Goal: Contribute content

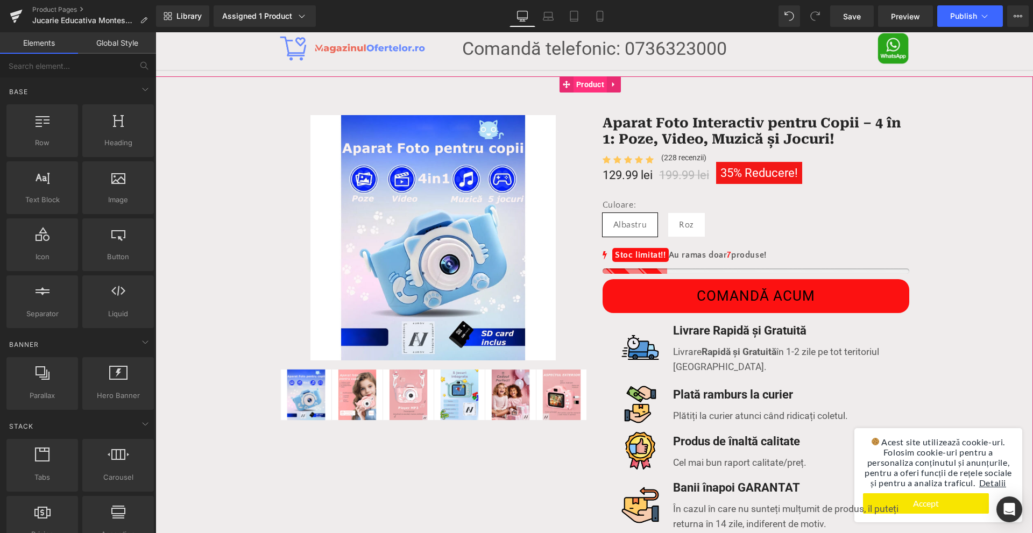
click at [577, 82] on span "Product" at bounding box center [590, 84] width 33 height 16
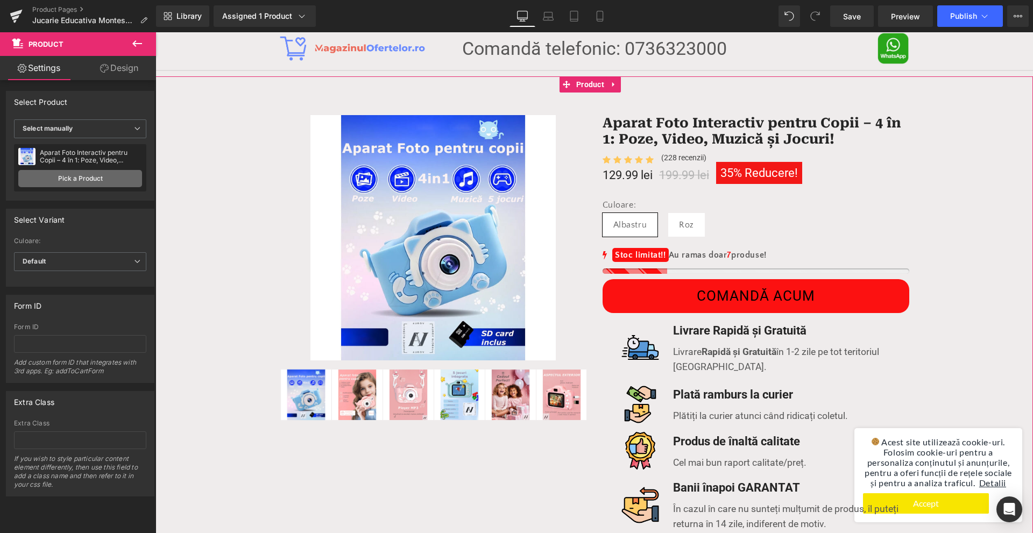
click at [112, 181] on link "Pick a Product" at bounding box center [80, 178] width 124 height 17
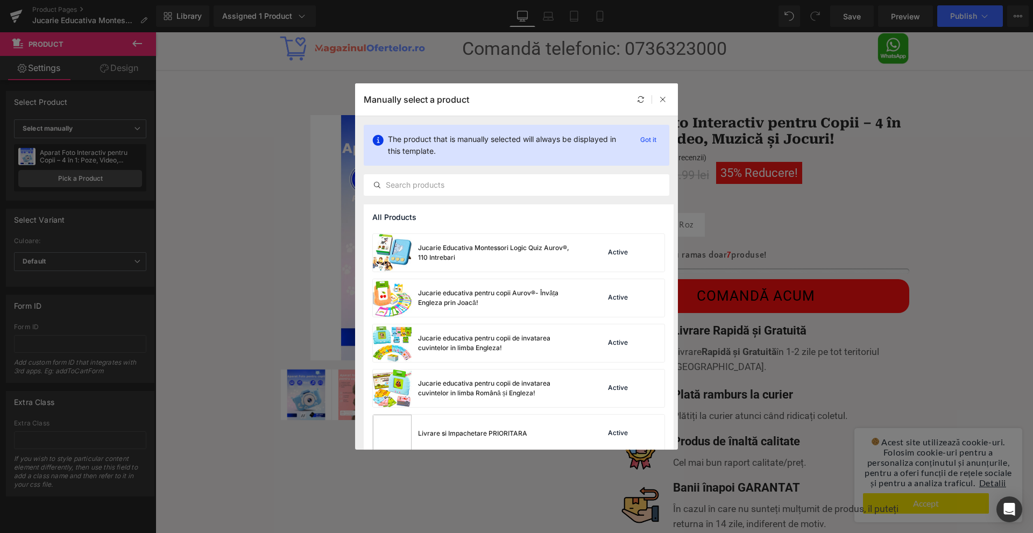
scroll to position [282, 0]
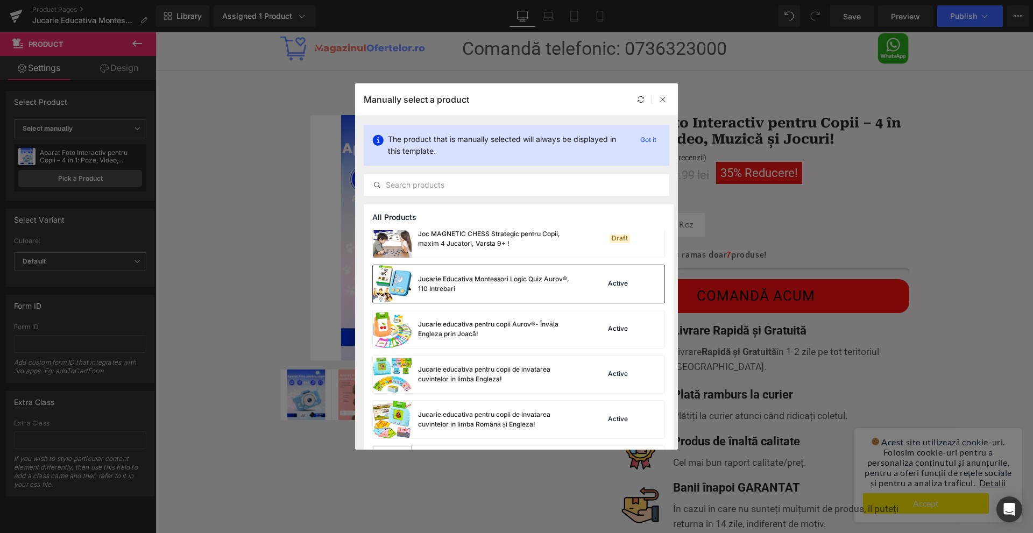
click at [442, 279] on div "Jucarie Educativa Montessori Logic Quiz Aurov®, 110 Intrebari" at bounding box center [498, 283] width 161 height 19
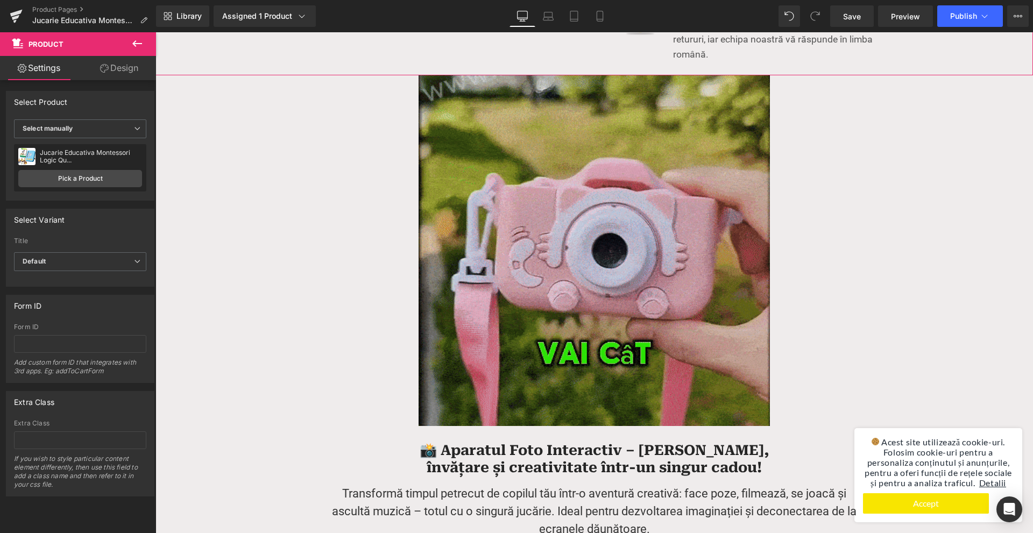
scroll to position [592, 0]
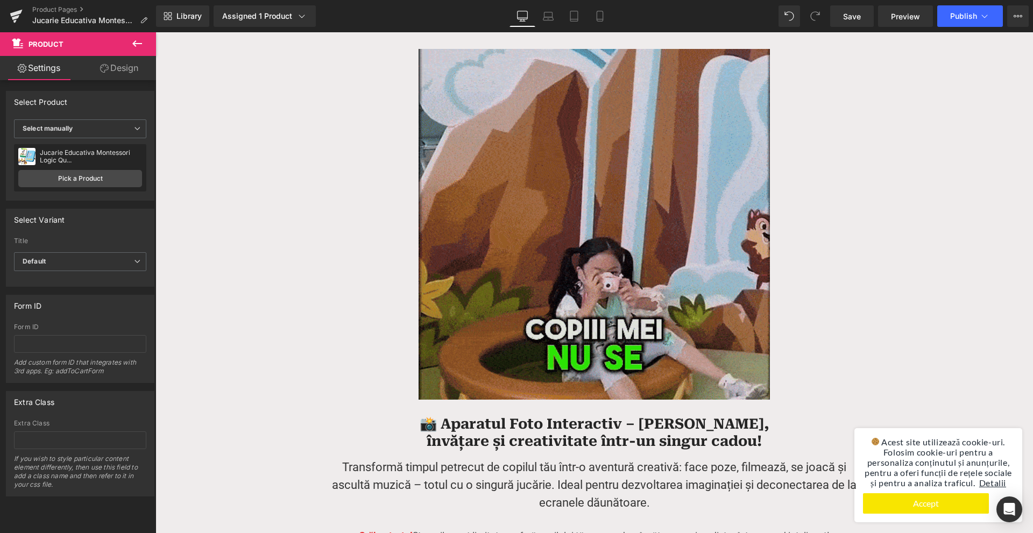
click at [511, 176] on img at bounding box center [594, 224] width 351 height 351
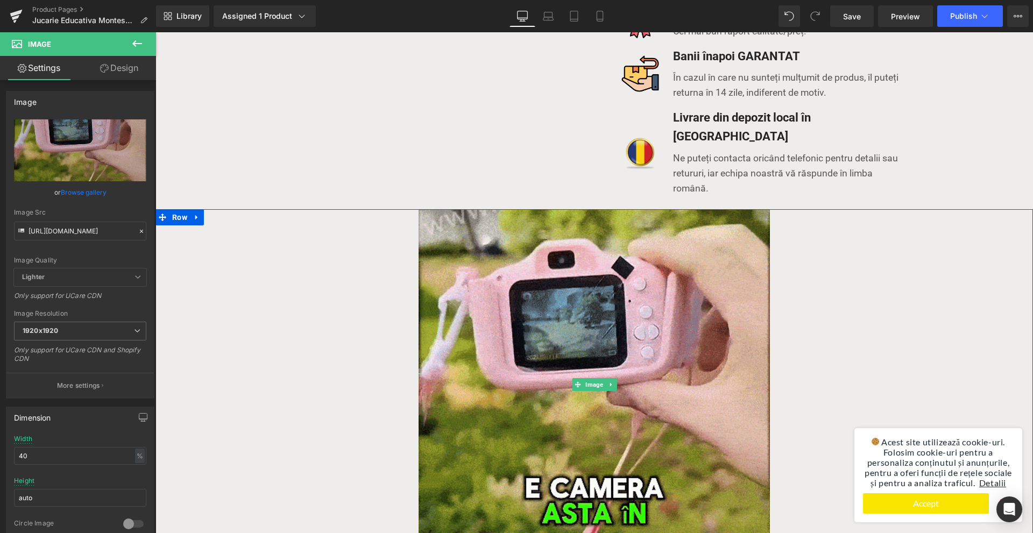
scroll to position [430, 0]
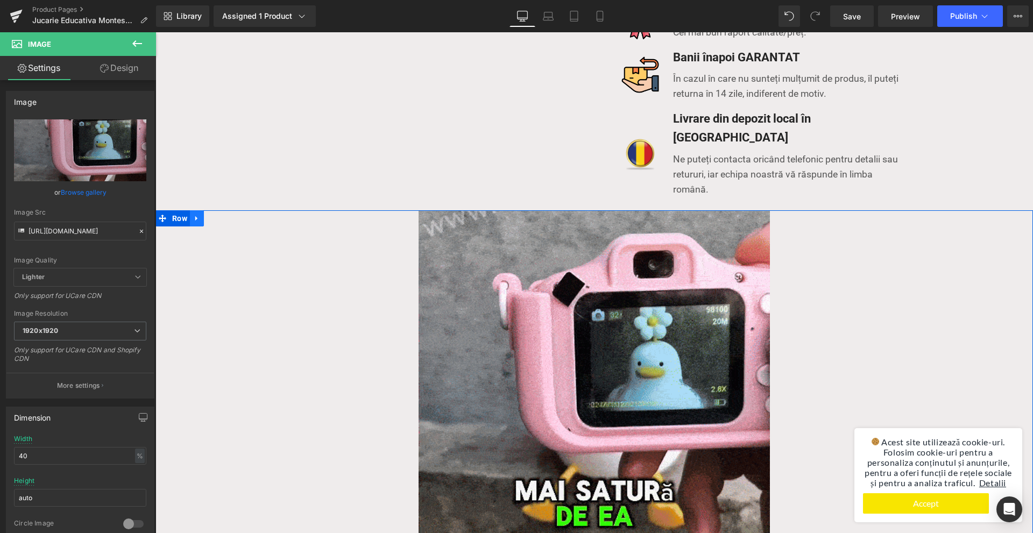
click at [194, 215] on icon at bounding box center [197, 219] width 8 height 8
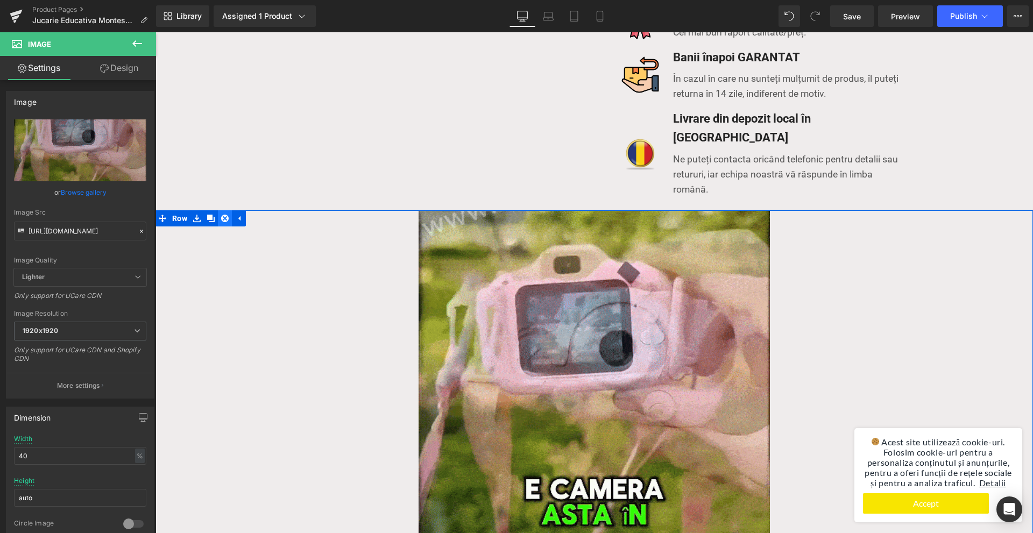
click at [221, 215] on icon at bounding box center [225, 219] width 8 height 8
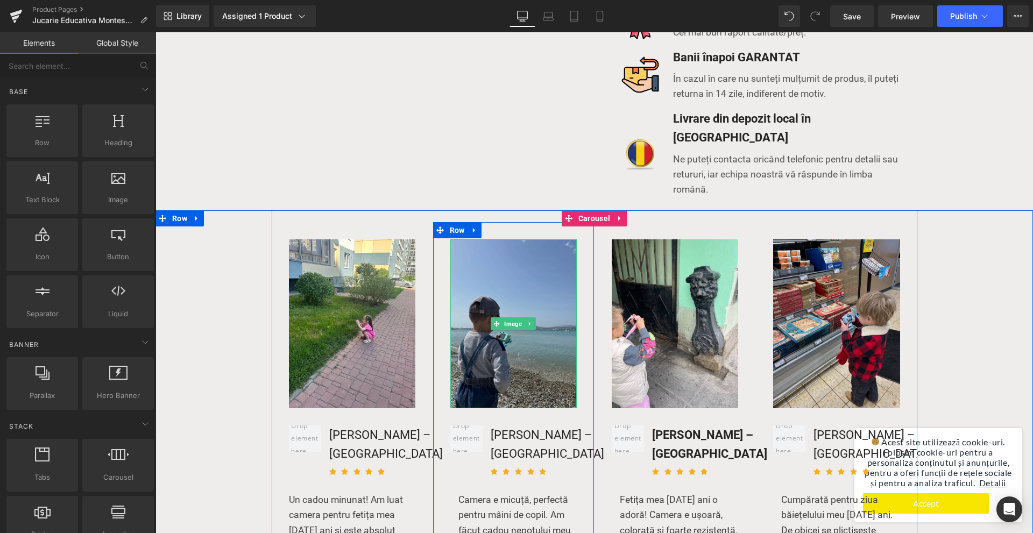
scroll to position [484, 0]
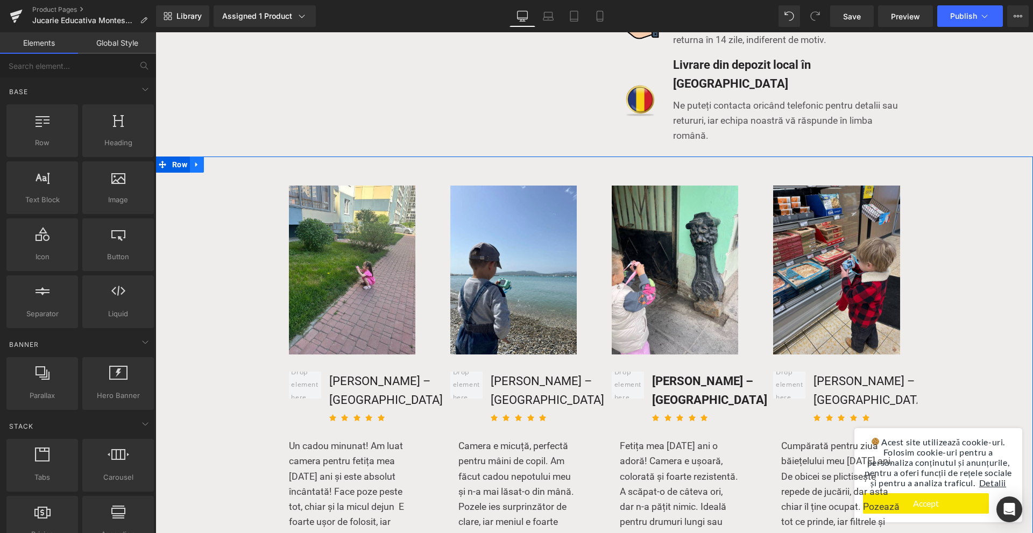
click at [193, 161] on icon at bounding box center [197, 165] width 8 height 8
click at [223, 161] on icon at bounding box center [225, 165] width 8 height 8
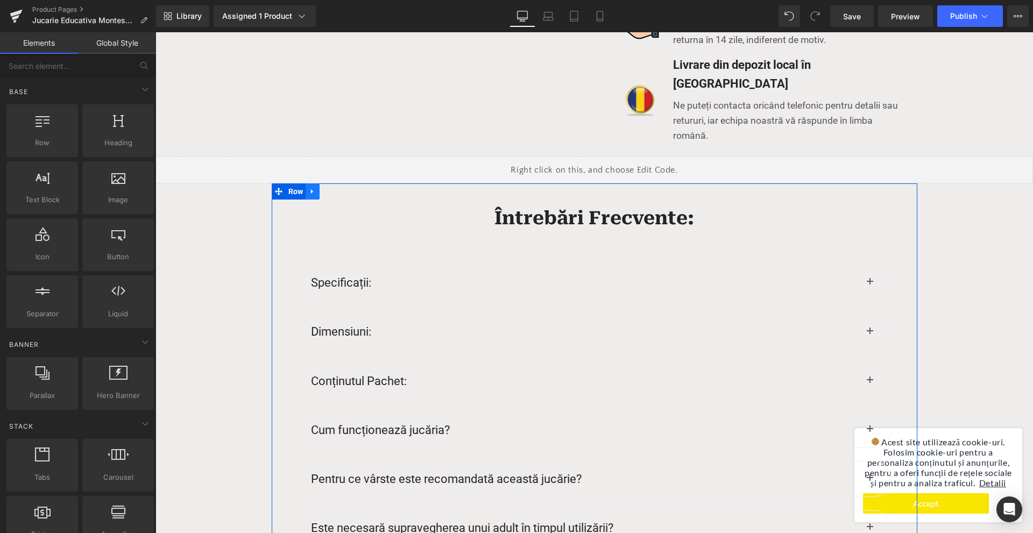
click at [311, 189] on icon at bounding box center [312, 191] width 2 height 5
click at [337, 188] on icon at bounding box center [341, 192] width 8 height 8
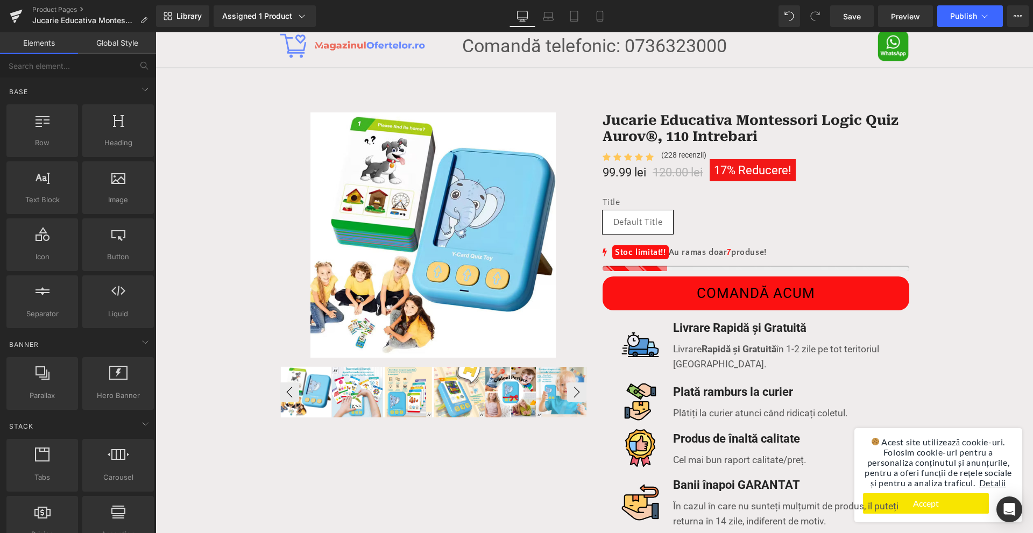
scroll to position [0, 0]
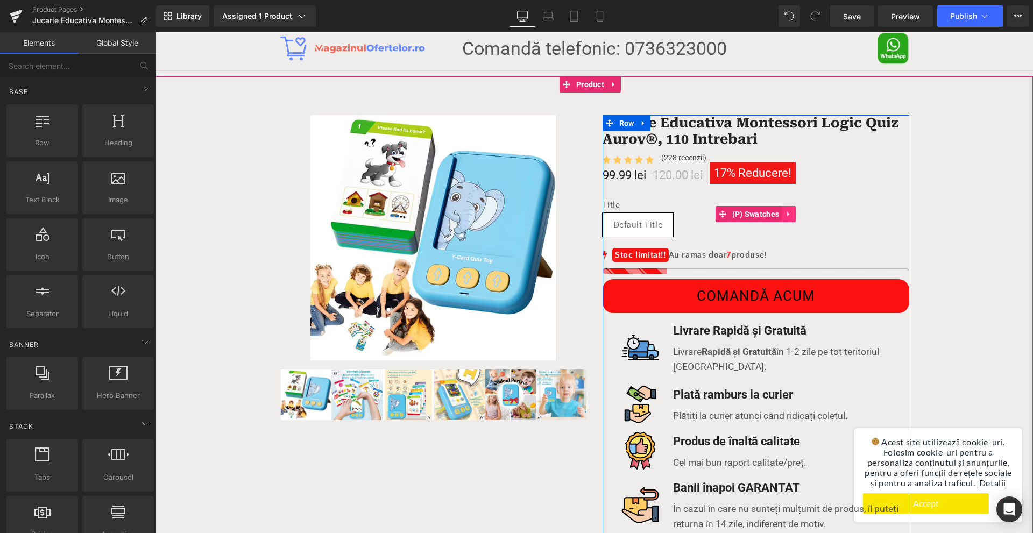
click at [789, 213] on link at bounding box center [789, 214] width 14 height 16
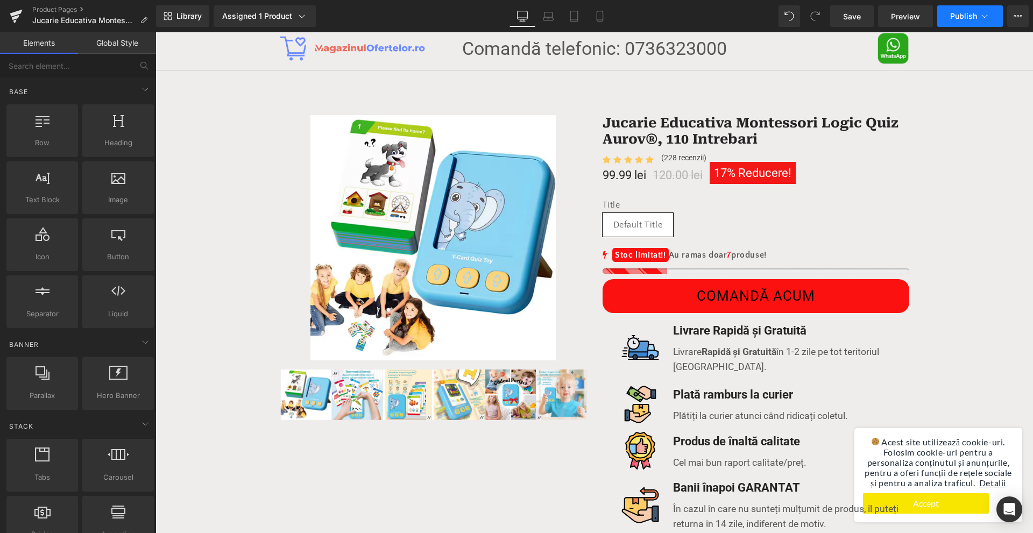
click at [950, 18] on button "Publish" at bounding box center [970, 16] width 66 height 22
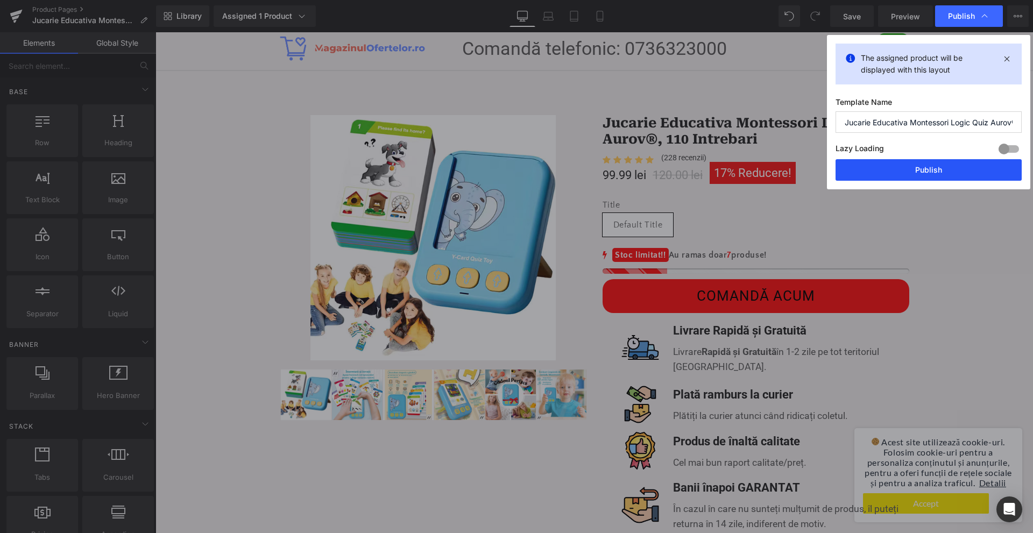
click at [906, 166] on button "Publish" at bounding box center [929, 170] width 186 height 22
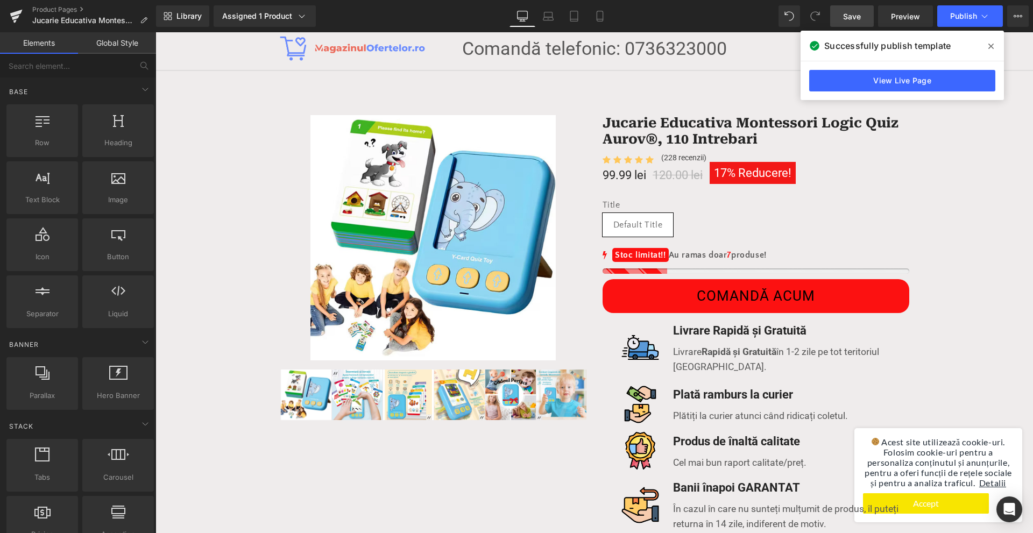
click at [858, 15] on span "Save" at bounding box center [852, 16] width 18 height 11
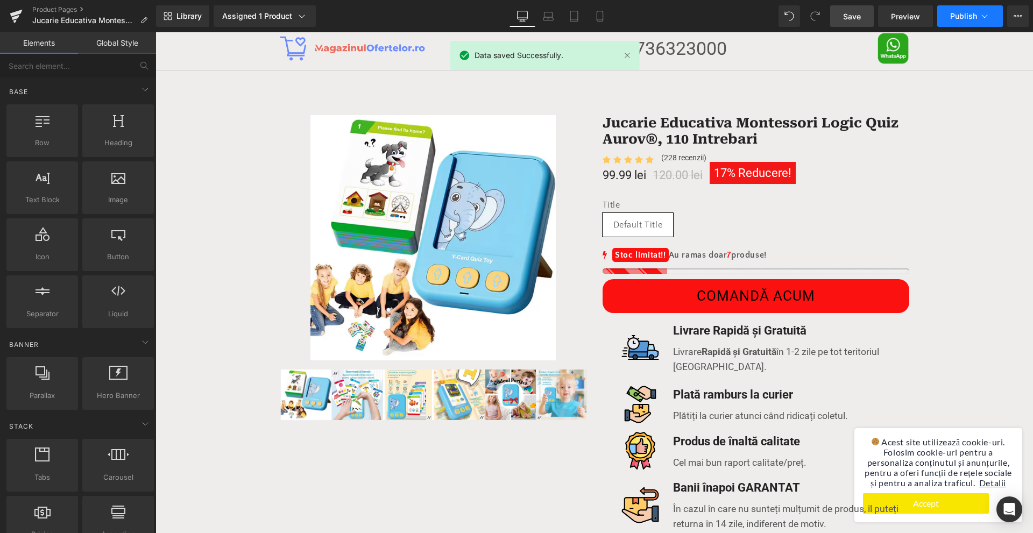
click at [960, 16] on span "Publish" at bounding box center [963, 16] width 27 height 9
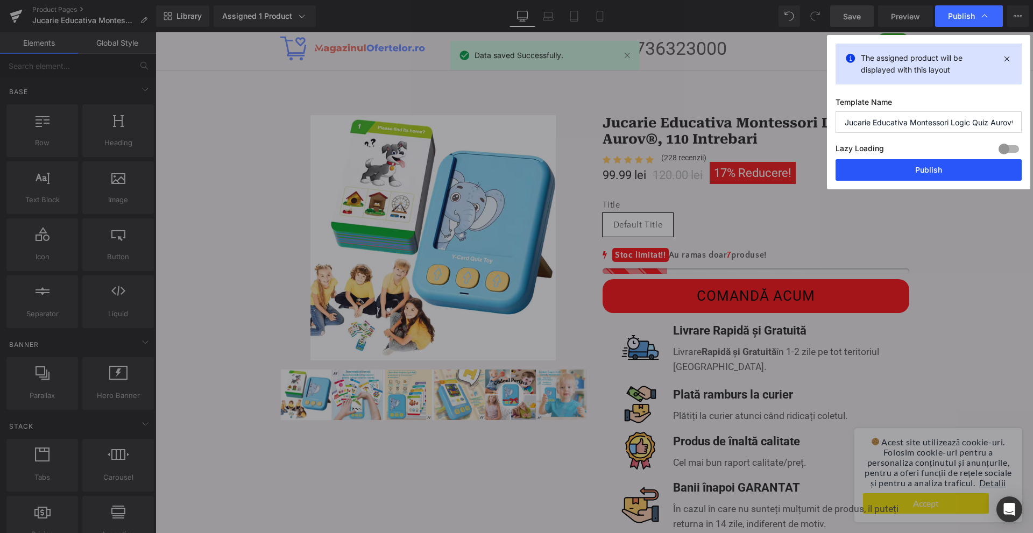
click at [938, 172] on button "Publish" at bounding box center [929, 170] width 186 height 22
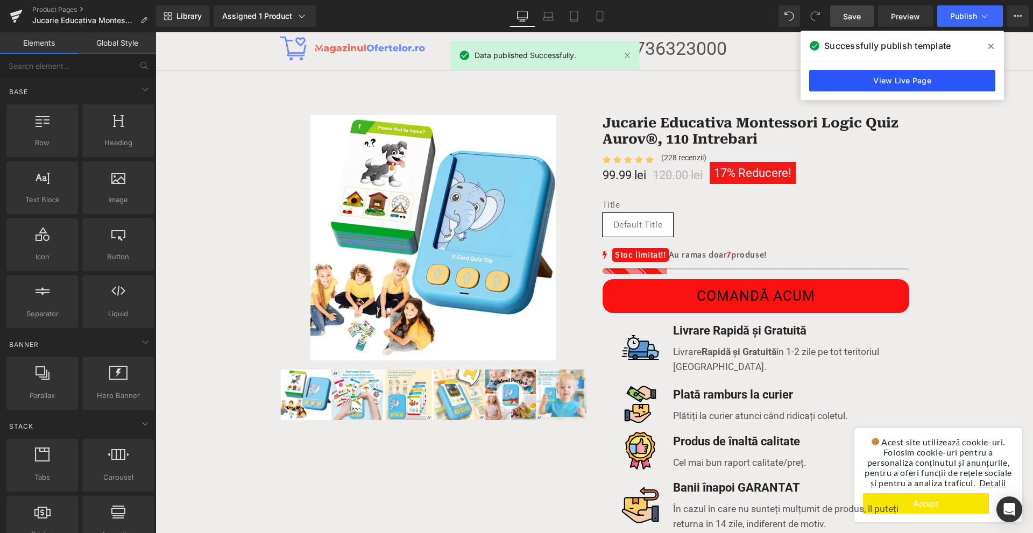
click at [909, 78] on link "View Live Page" at bounding box center [902, 81] width 186 height 22
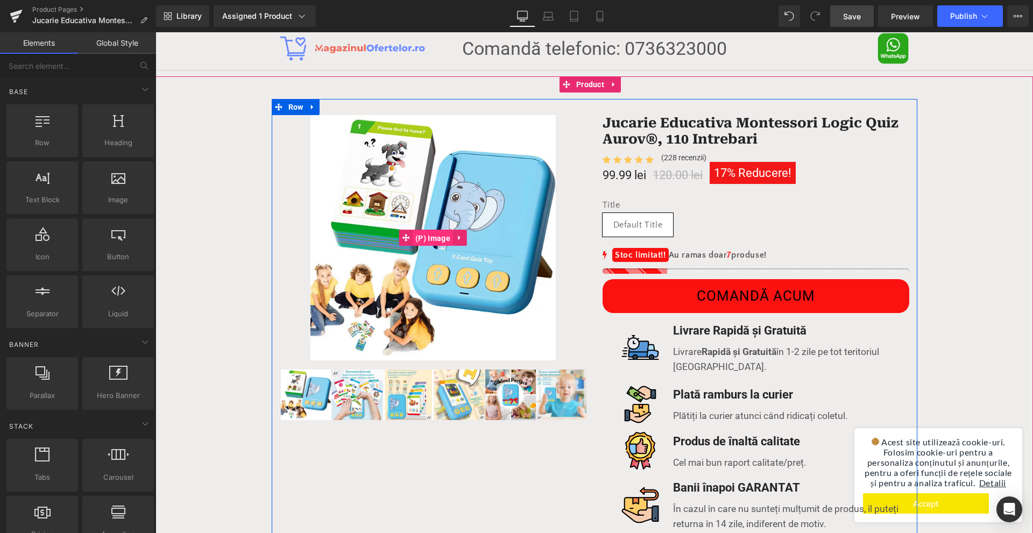
click at [422, 241] on span "(P) Image" at bounding box center [433, 238] width 40 height 16
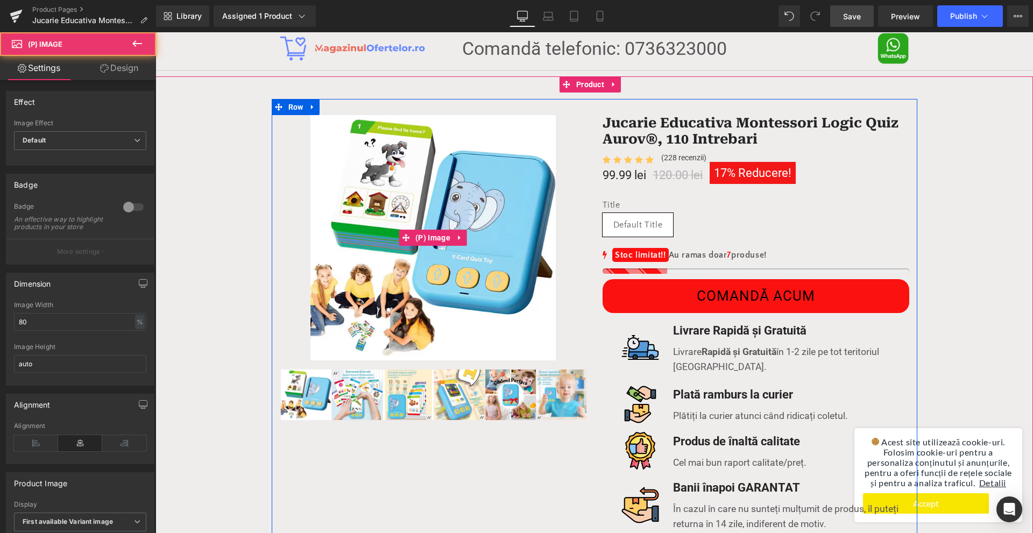
click at [417, 331] on img at bounding box center [432, 237] width 245 height 245
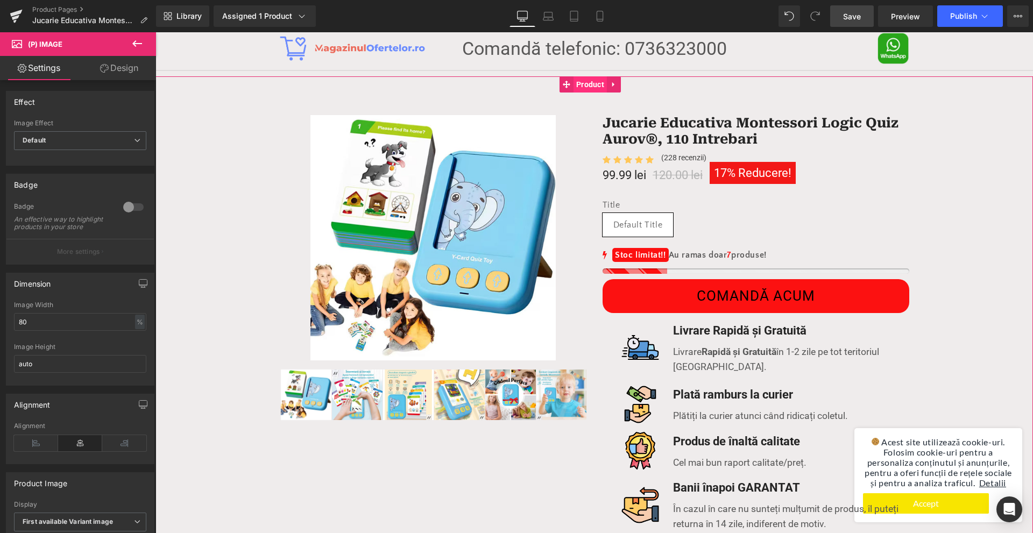
click at [581, 88] on span "Product" at bounding box center [590, 84] width 33 height 16
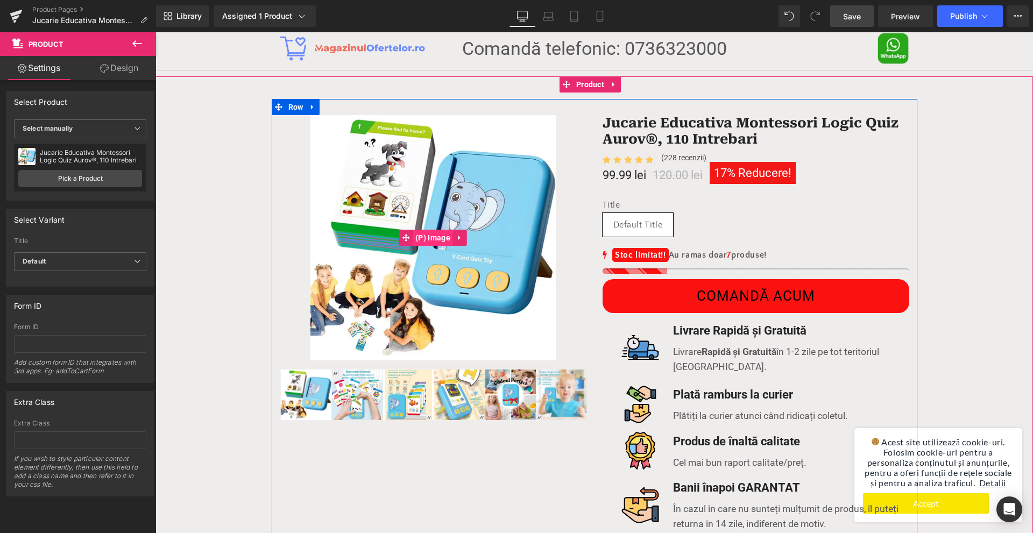
click at [425, 239] on span "(P) Image" at bounding box center [433, 238] width 40 height 16
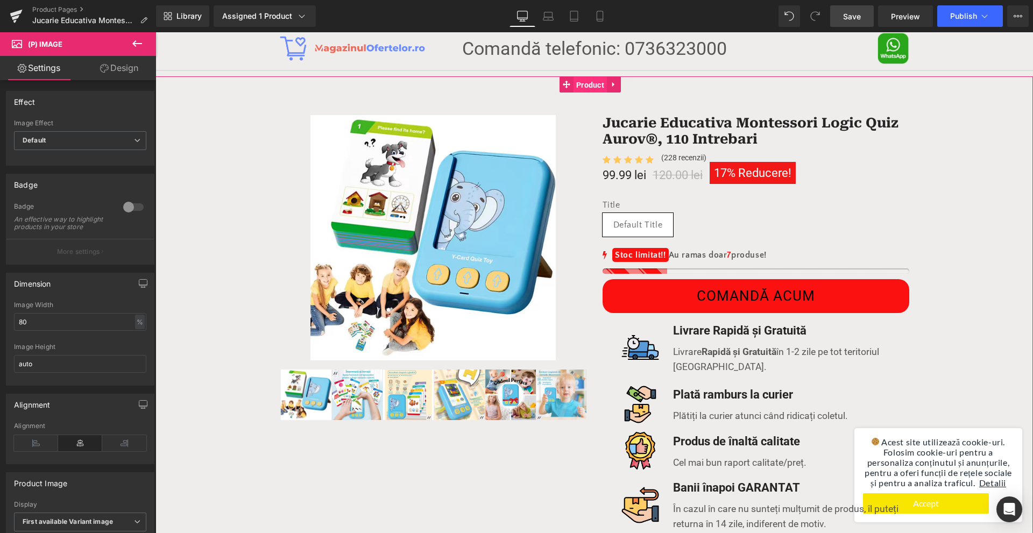
click at [595, 89] on span "Product" at bounding box center [590, 85] width 33 height 16
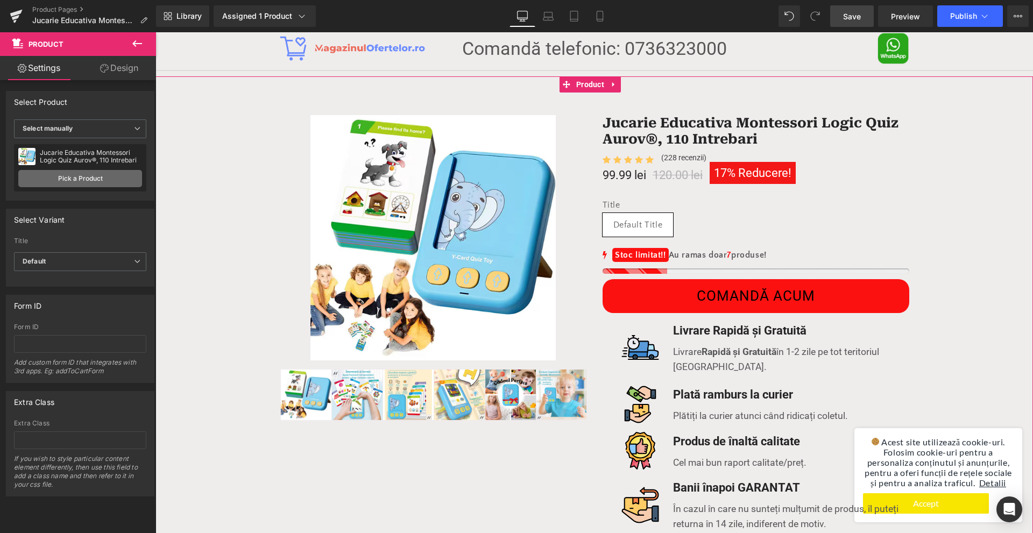
click at [114, 178] on link "Pick a Product" at bounding box center [80, 178] width 124 height 17
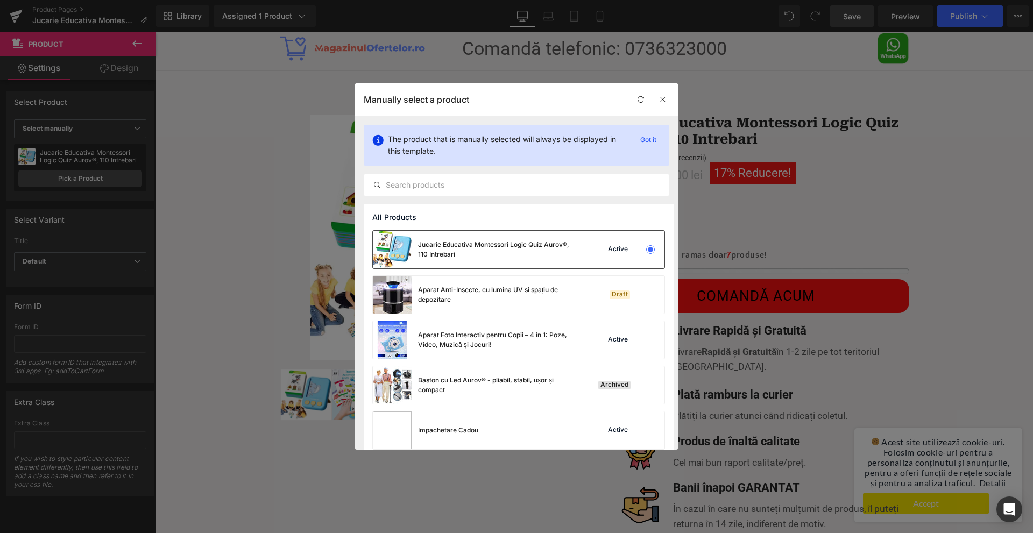
click at [554, 255] on div "Jucarie Educativa Montessori Logic Quiz Aurov®, 110 Intrebari" at bounding box center [498, 249] width 161 height 19
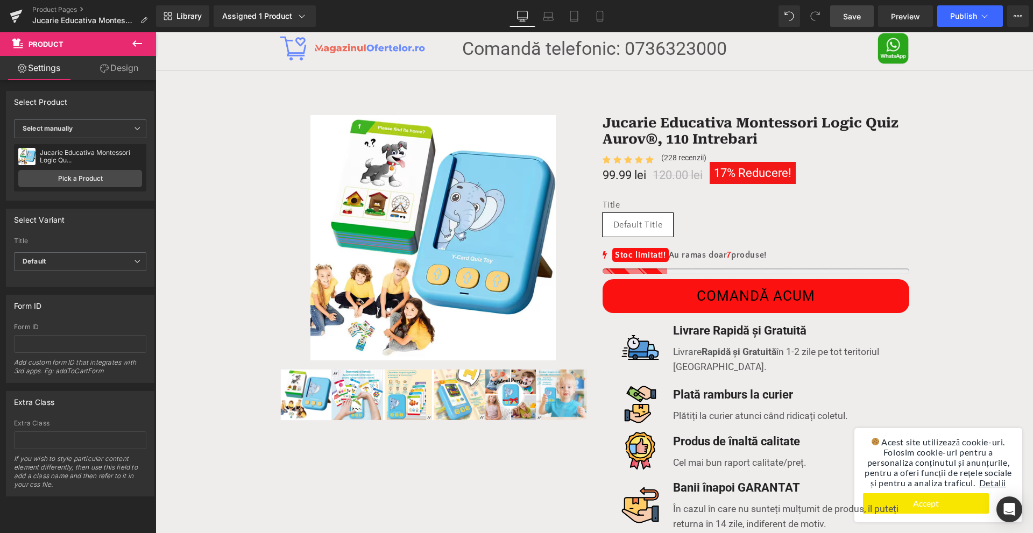
click at [834, 18] on link "Save" at bounding box center [852, 16] width 44 height 22
click at [949, 15] on button "Publish" at bounding box center [970, 16] width 66 height 22
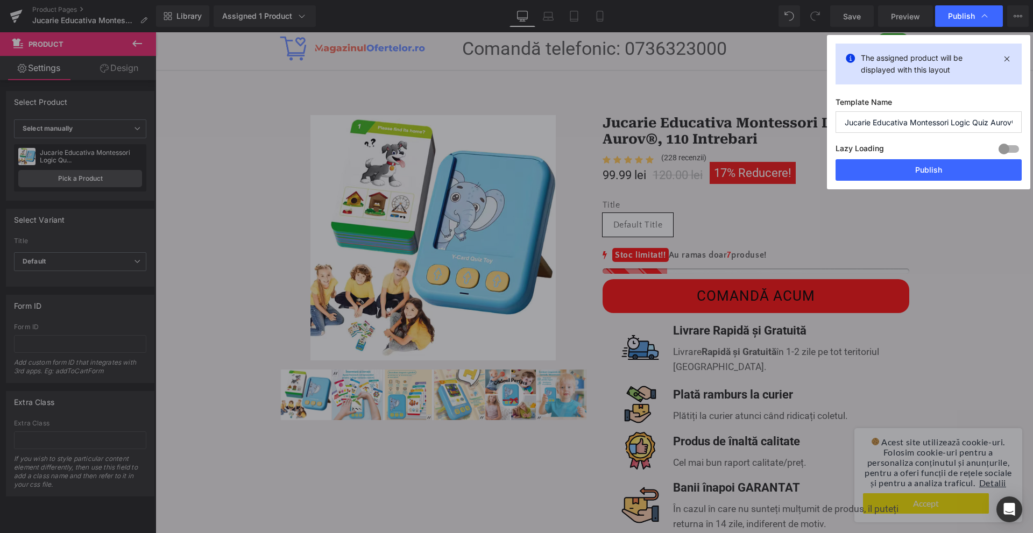
click at [1005, 147] on div at bounding box center [1009, 148] width 26 height 17
click at [989, 174] on button "Publish" at bounding box center [929, 170] width 186 height 22
